Goal: Use online tool/utility: Utilize a website feature to perform a specific function

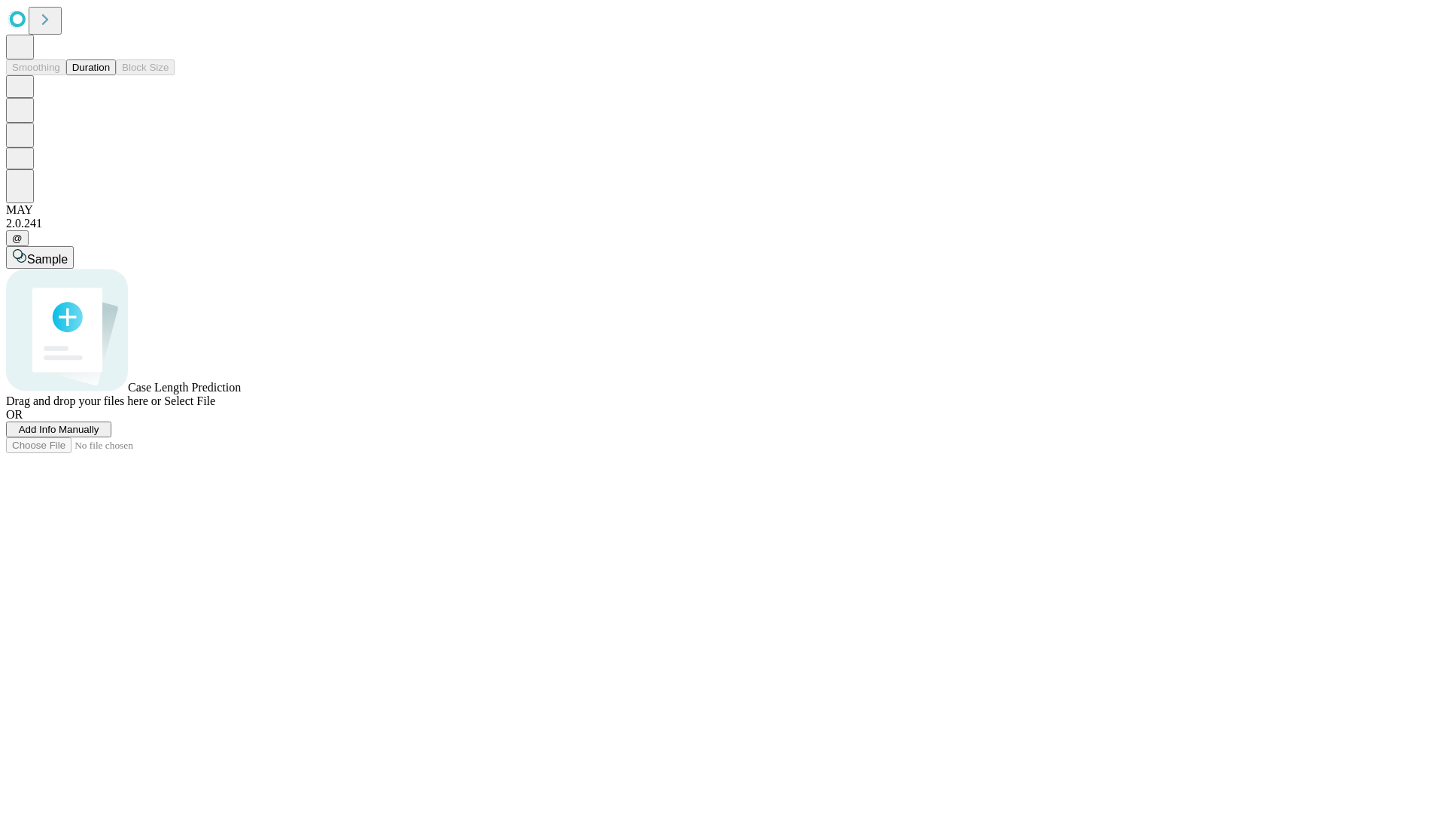
click at [110, 75] on button "Duration" at bounding box center [91, 67] width 50 height 16
click at [68, 253] on span "Sample" at bounding box center [47, 259] width 41 height 13
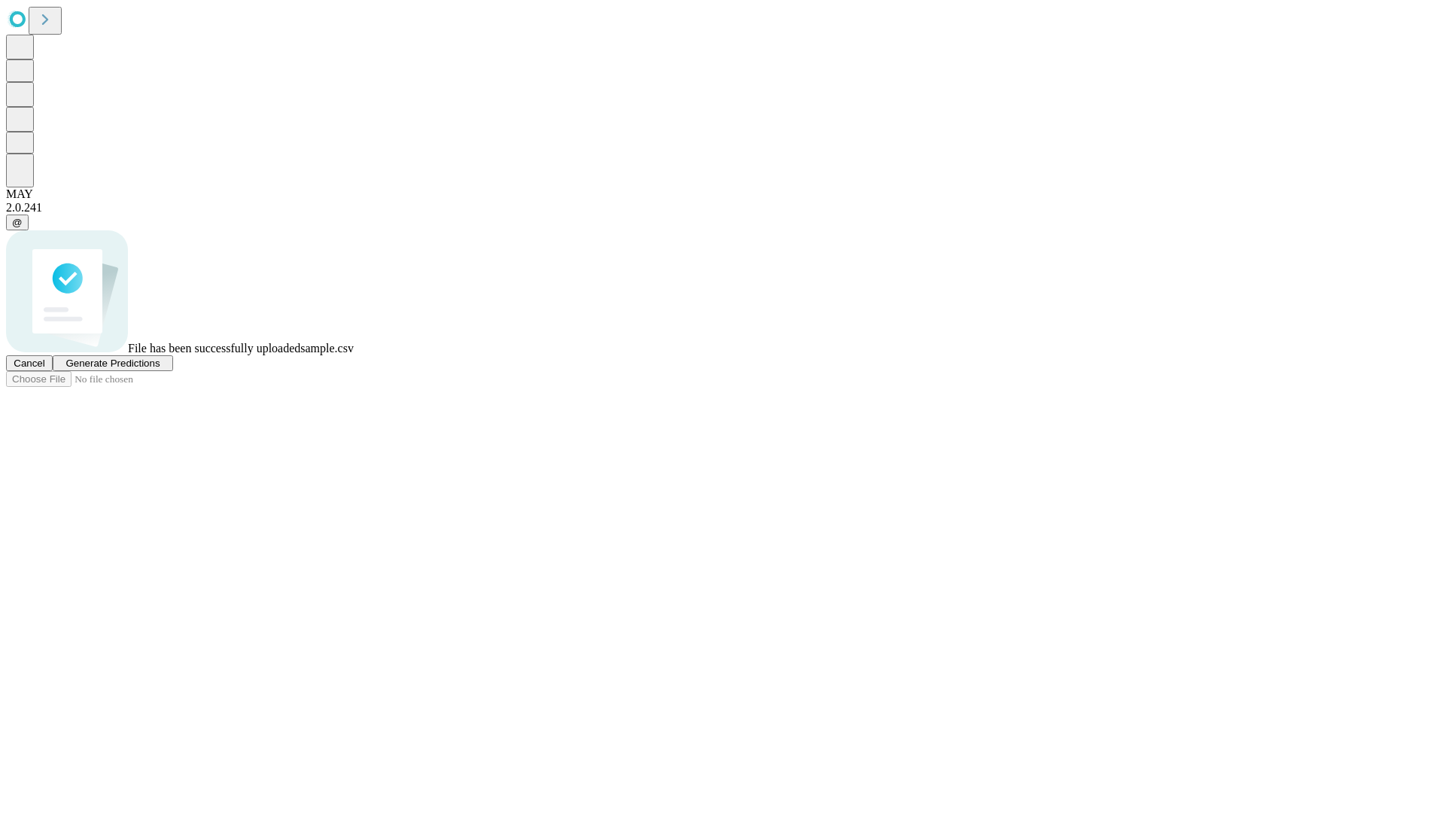
click at [160, 369] on span "Generate Predictions" at bounding box center [112, 363] width 94 height 11
